Goal: Task Accomplishment & Management: Use online tool/utility

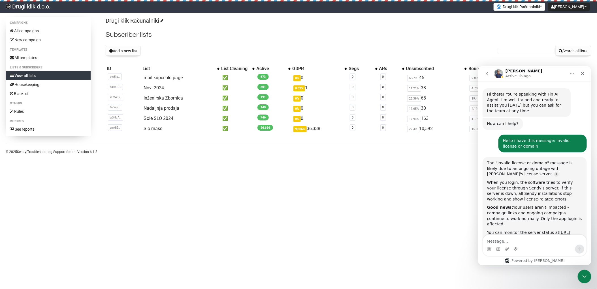
scroll to position [368, 0]
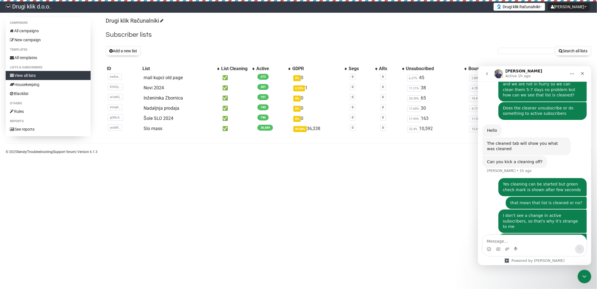
click at [509, 234] on div "We certainly have a lot of bounced emails, so I'm wondering where we can see th…" at bounding box center [542, 245] width 88 height 23
click at [31, 75] on link "View all lists" at bounding box center [48, 75] width 85 height 9
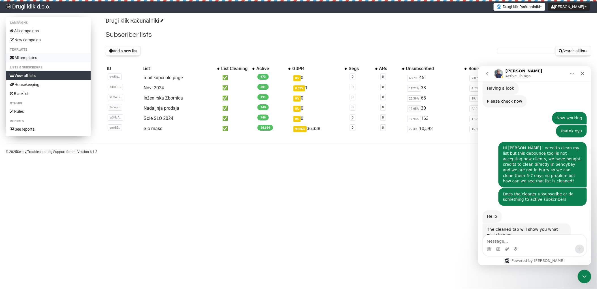
scroll to position [368, 0]
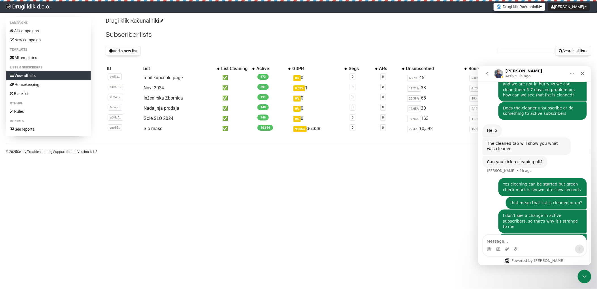
click at [530, 7] on button "Drugi klik Računalniki" at bounding box center [519, 7] width 52 height 8
click at [532, 25] on link "RShop računala" at bounding box center [521, 28] width 52 height 8
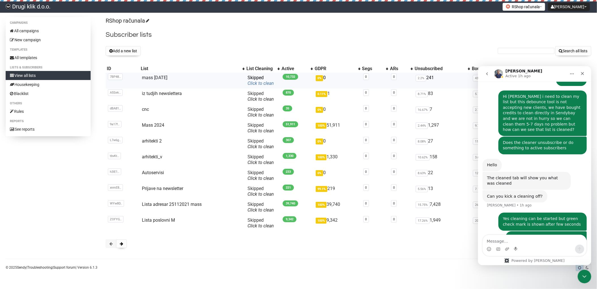
scroll to position [368, 0]
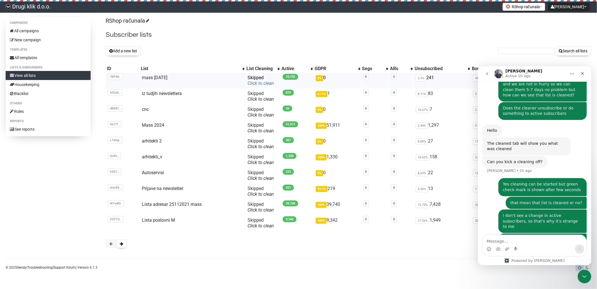
click at [256, 83] on link "Click to clean" at bounding box center [260, 83] width 26 height 5
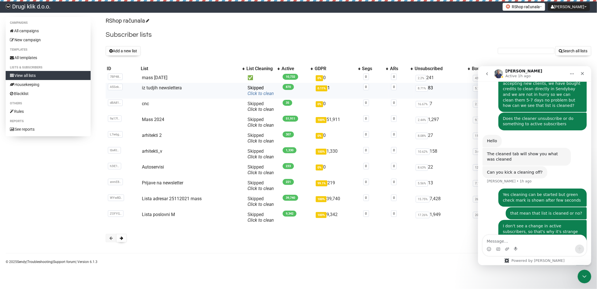
scroll to position [368, 0]
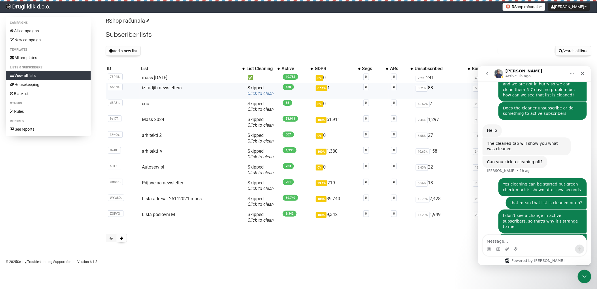
click at [256, 93] on link "Click to clean" at bounding box center [260, 93] width 26 height 5
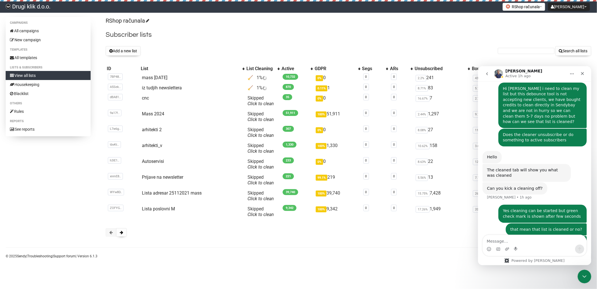
scroll to position [368, 0]
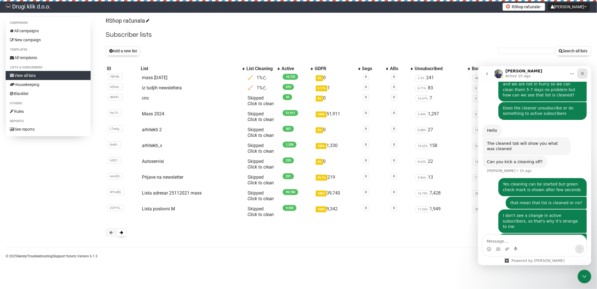
click at [582, 71] on icon "Close" at bounding box center [582, 73] width 5 height 5
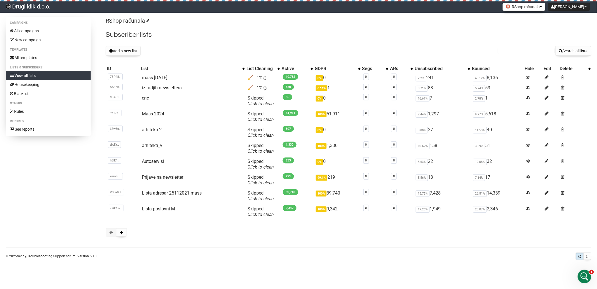
click at [543, 8] on button "RShop računala" at bounding box center [523, 7] width 42 height 8
click at [546, 20] on link "Drugi klik Računalniki" at bounding box center [522, 20] width 47 height 8
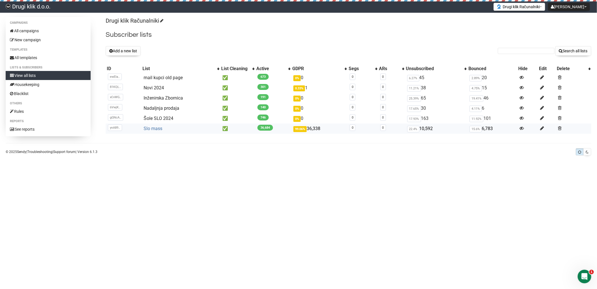
click at [159, 130] on link "Slo mass" at bounding box center [153, 128] width 19 height 5
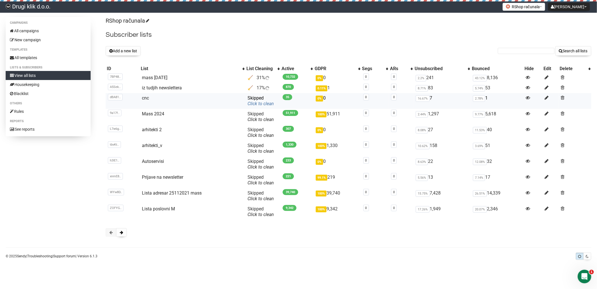
click at [256, 104] on link "Click to clean" at bounding box center [260, 103] width 26 height 5
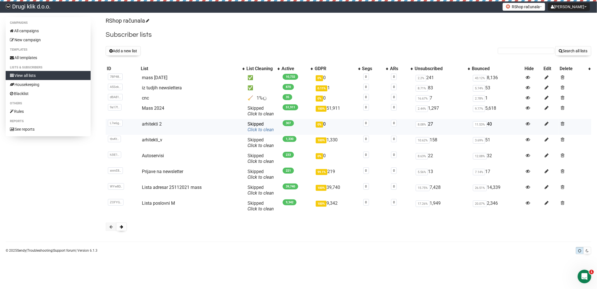
click at [261, 129] on link "Click to clean" at bounding box center [260, 129] width 26 height 5
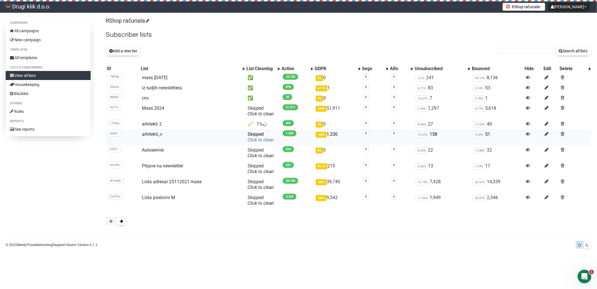
click at [258, 140] on link "Click to clean" at bounding box center [260, 139] width 26 height 5
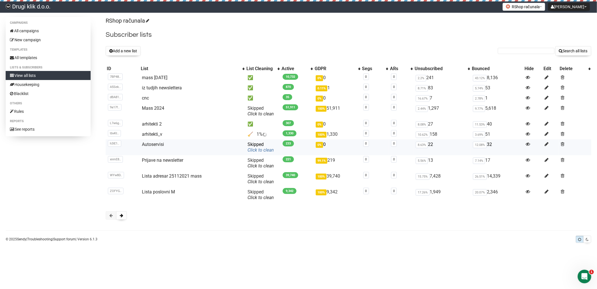
click at [258, 152] on link "Click to clean" at bounding box center [260, 149] width 26 height 5
click at [262, 149] on link "Click to clean" at bounding box center [260, 149] width 26 height 5
click at [356, 36] on h2 "Subscriber lists" at bounding box center [348, 35] width 485 height 10
click at [331, 31] on h2 "Subscriber lists" at bounding box center [348, 35] width 485 height 10
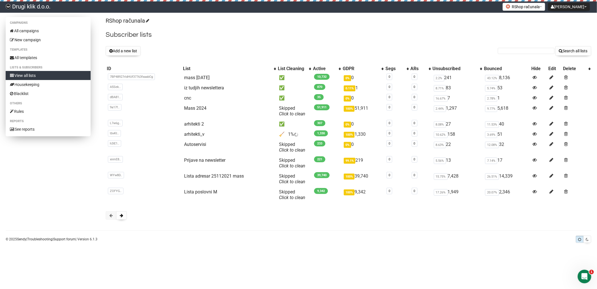
click at [24, 75] on link "View all lists" at bounding box center [48, 75] width 85 height 9
click at [23, 75] on link "View all lists" at bounding box center [48, 75] width 85 height 9
click at [290, 150] on link "Click to clean" at bounding box center [292, 149] width 26 height 5
click at [377, 38] on h2 "Subscriber lists" at bounding box center [348, 35] width 485 height 10
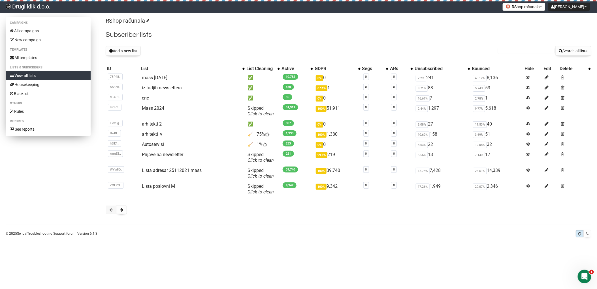
click at [34, 74] on link "View all lists" at bounding box center [48, 75] width 85 height 9
click at [259, 160] on link "Click to clean" at bounding box center [260, 160] width 26 height 5
click at [257, 192] on link "Click to clean" at bounding box center [260, 191] width 26 height 5
click at [402, 22] on p "RShop računala" at bounding box center [348, 21] width 485 height 8
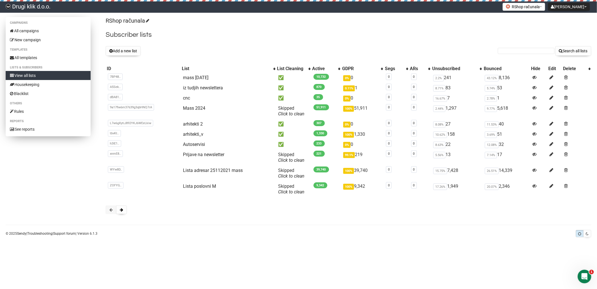
click at [29, 73] on link "View all lists" at bounding box center [48, 75] width 85 height 9
